Goal: Task Accomplishment & Management: Use online tool/utility

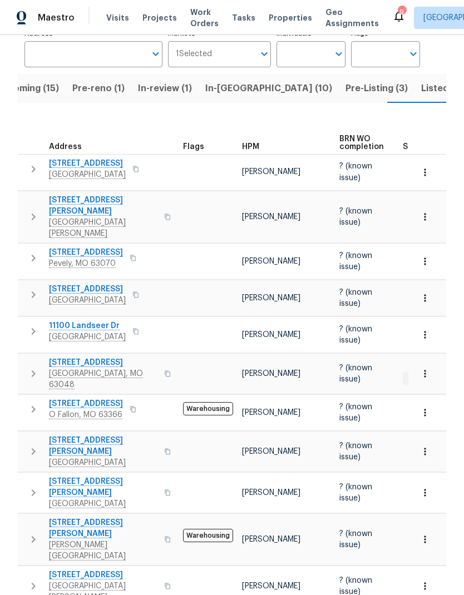
scroll to position [82, 0]
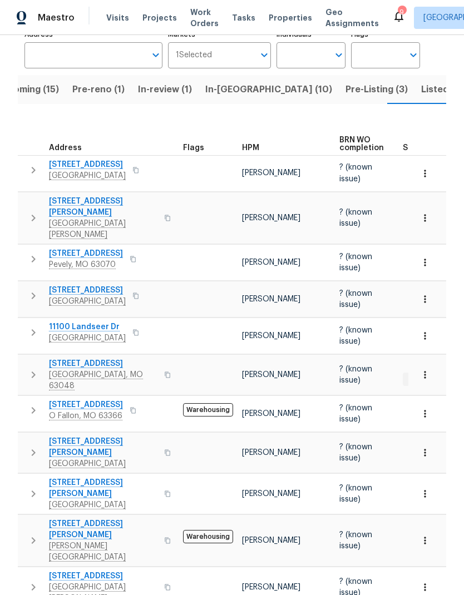
click at [39, 368] on icon "button" at bounding box center [33, 374] width 13 height 13
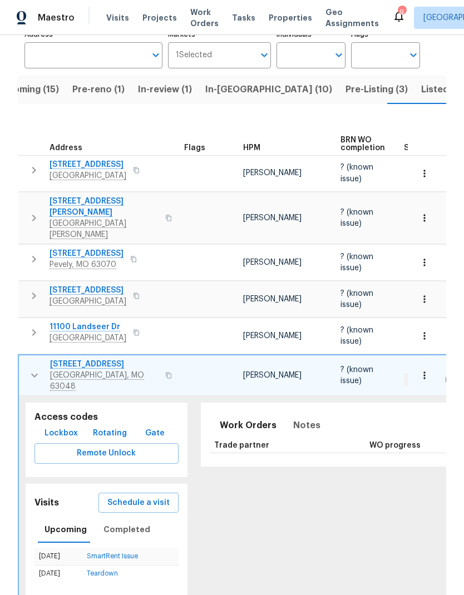
click at [68, 447] on span "Remote Unlock" at bounding box center [106, 454] width 126 height 14
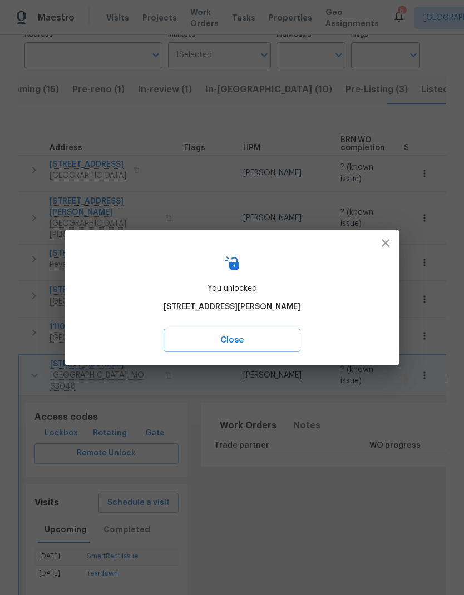
click at [387, 239] on icon "button" at bounding box center [385, 242] width 13 height 13
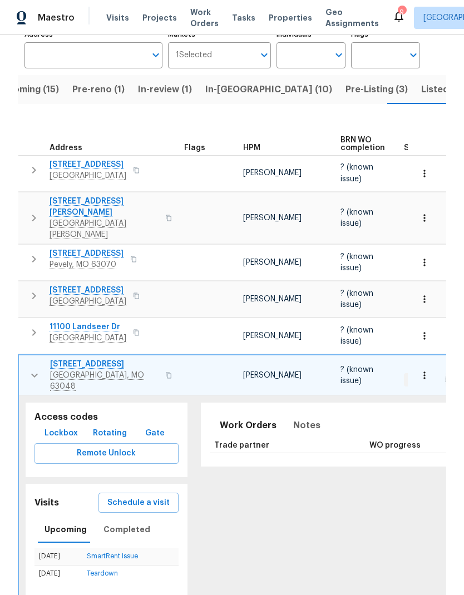
click at [434, 363] on button "button" at bounding box center [424, 375] width 24 height 24
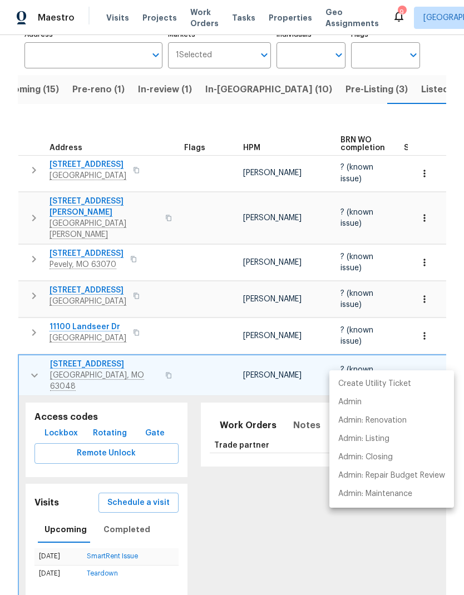
click at [142, 480] on div at bounding box center [232, 297] width 464 height 595
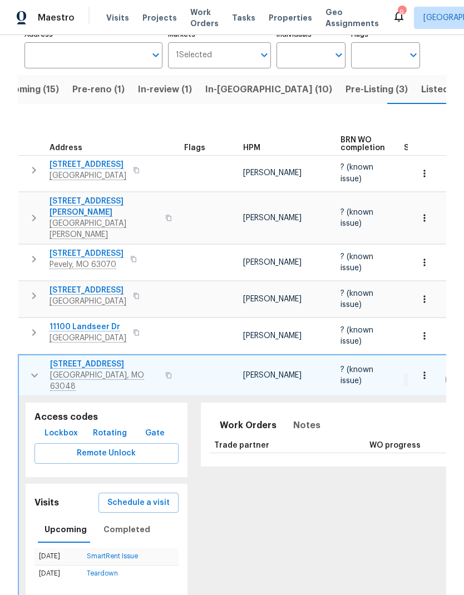
click at [142, 496] on span "Schedule a visit" at bounding box center [138, 503] width 62 height 14
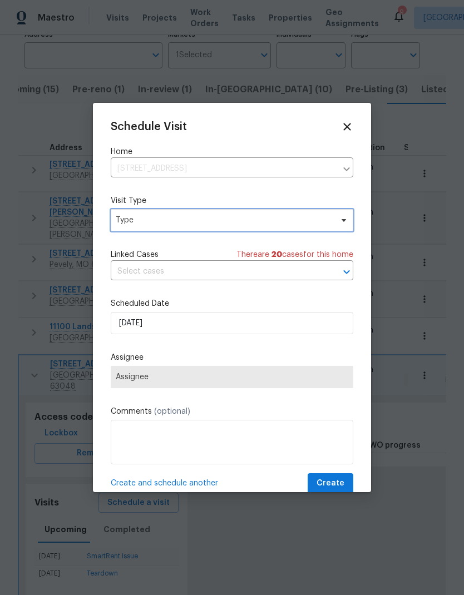
click at [294, 225] on span "Type" at bounding box center [224, 220] width 216 height 11
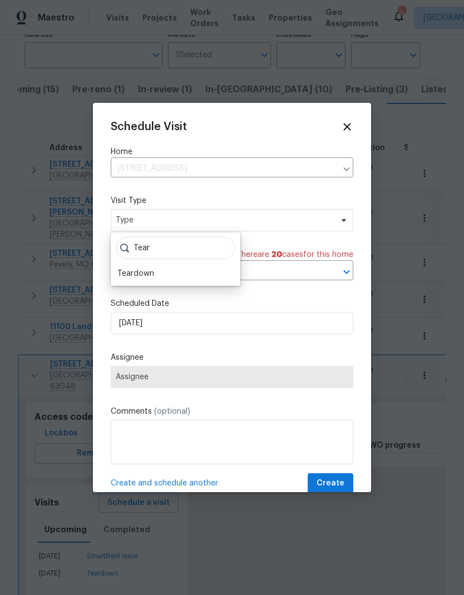
type input "Tear"
click at [151, 276] on div "Teardown" at bounding box center [135, 273] width 37 height 11
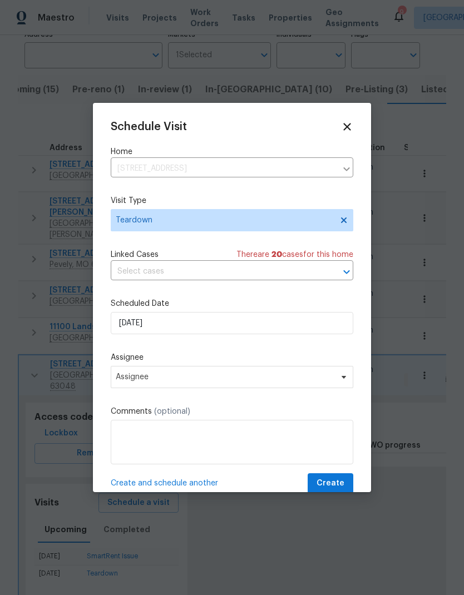
click at [197, 305] on label "Scheduled Date" at bounding box center [232, 303] width 243 height 11
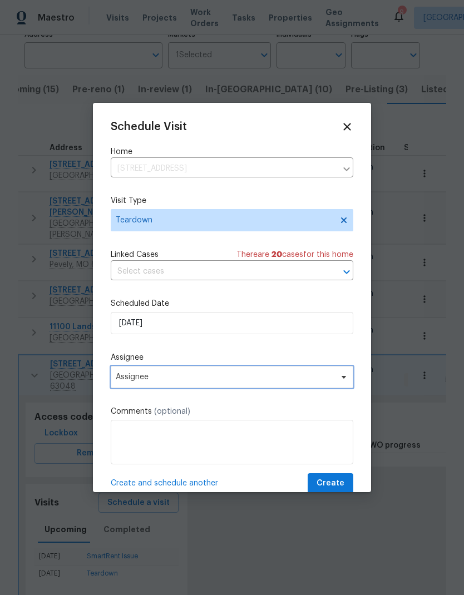
click at [244, 384] on span "Assignee" at bounding box center [232, 377] width 243 height 22
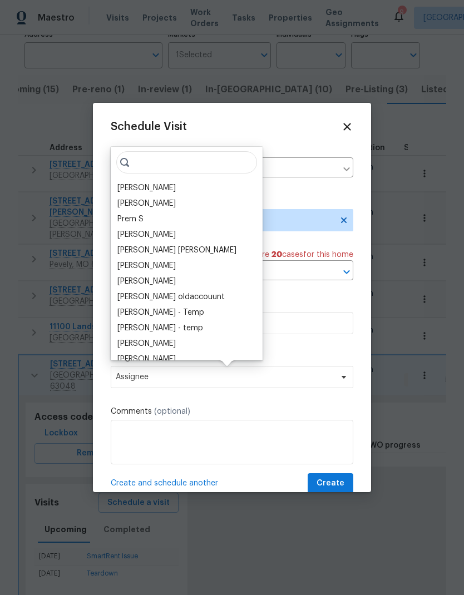
click at [166, 186] on div "[PERSON_NAME]" at bounding box center [146, 187] width 58 height 11
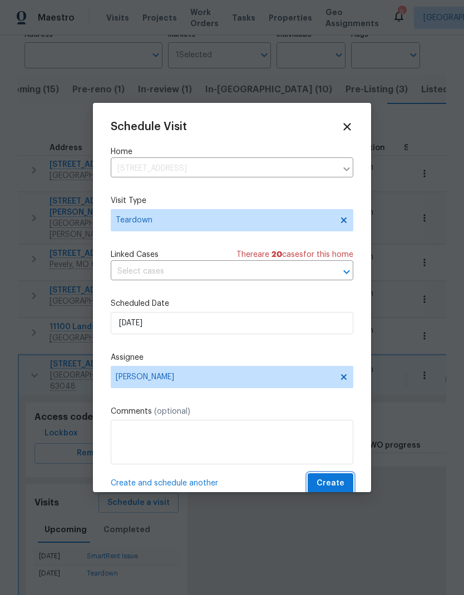
click at [332, 476] on button "Create" at bounding box center [331, 483] width 46 height 21
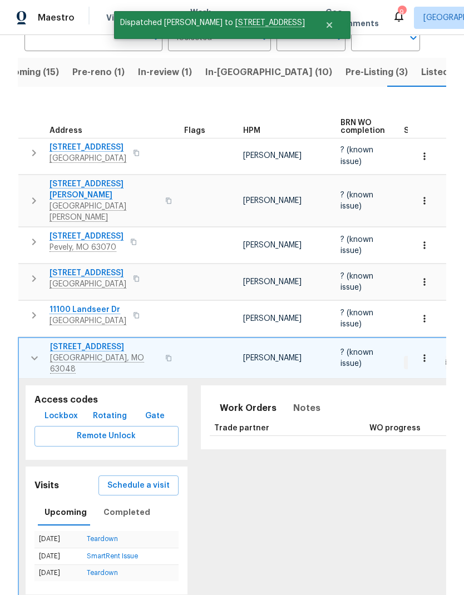
scroll to position [102, 0]
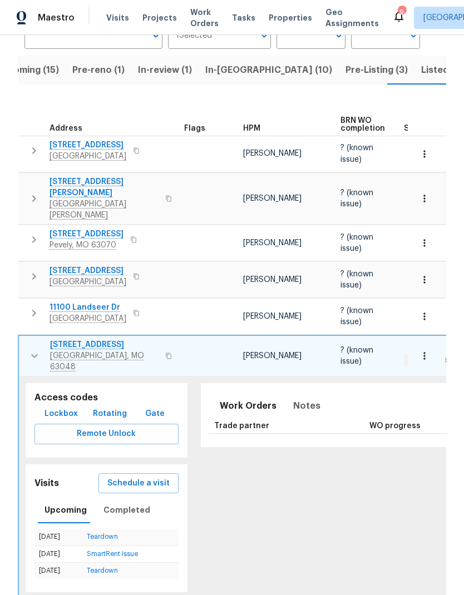
click at [413, 344] on button "button" at bounding box center [424, 356] width 24 height 24
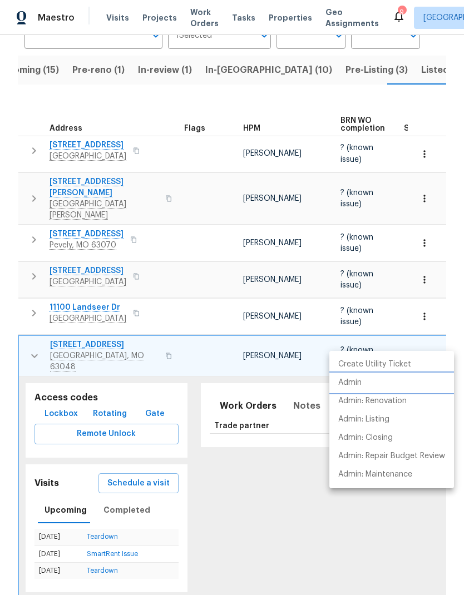
click at [397, 383] on li "Admin" at bounding box center [391, 383] width 125 height 18
